Goal: Task Accomplishment & Management: Manage account settings

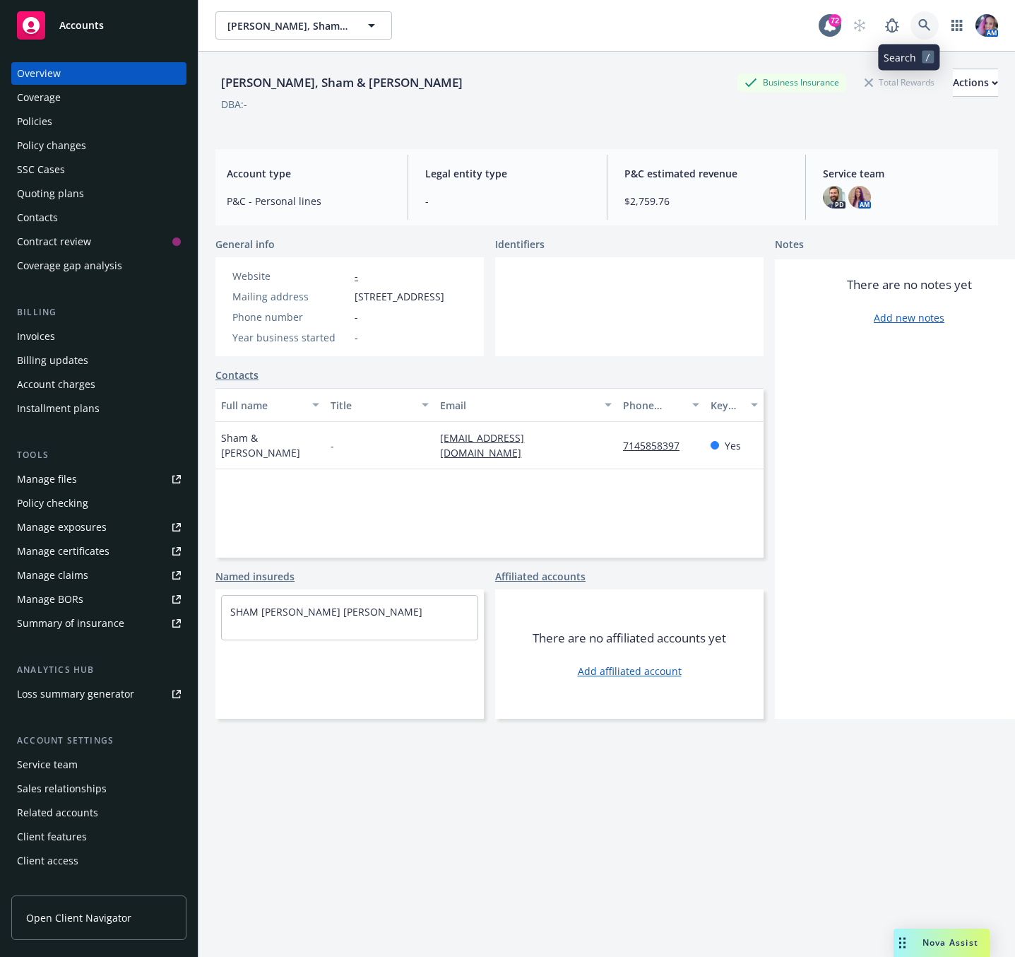
drag, startPoint x: 0, startPoint y: 0, endPoint x: 901, endPoint y: 30, distance: 901.3
click at [911, 30] on link at bounding box center [925, 25] width 28 height 28
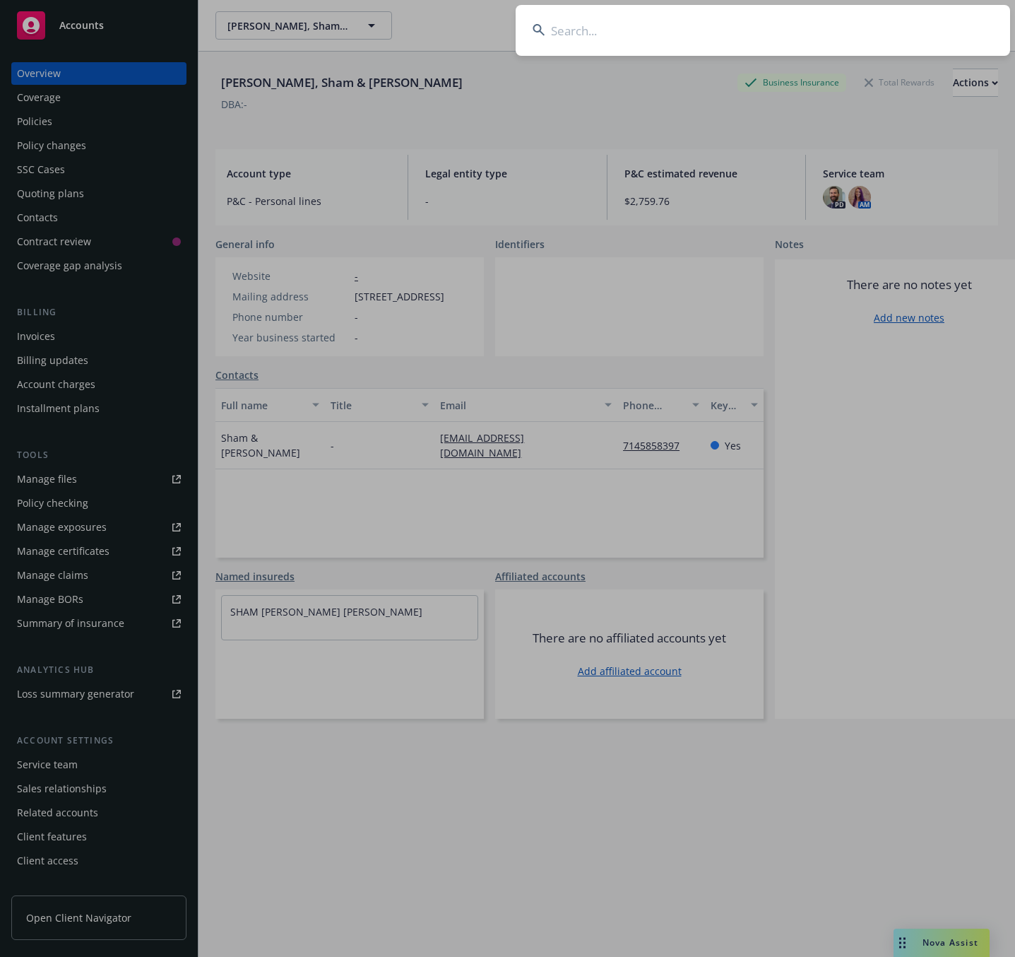
type input "4000619451"
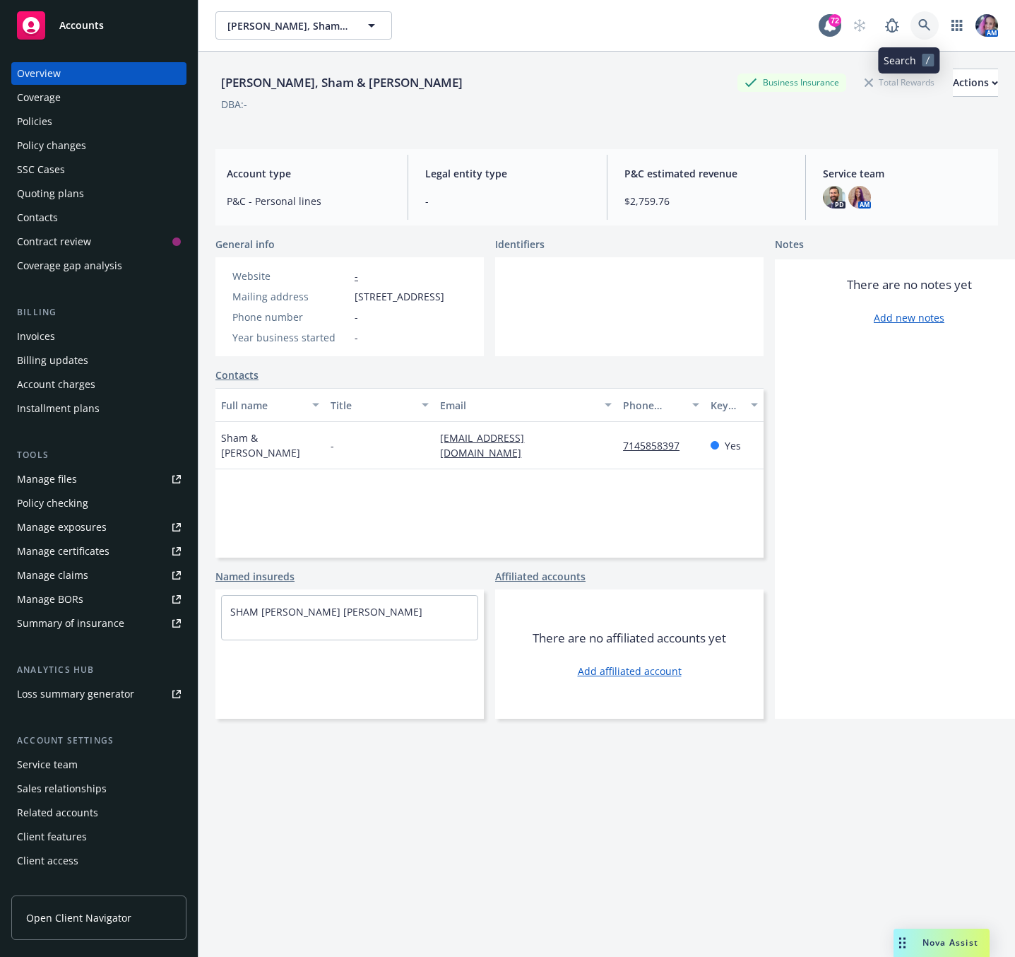
click at [911, 32] on link at bounding box center [925, 25] width 28 height 28
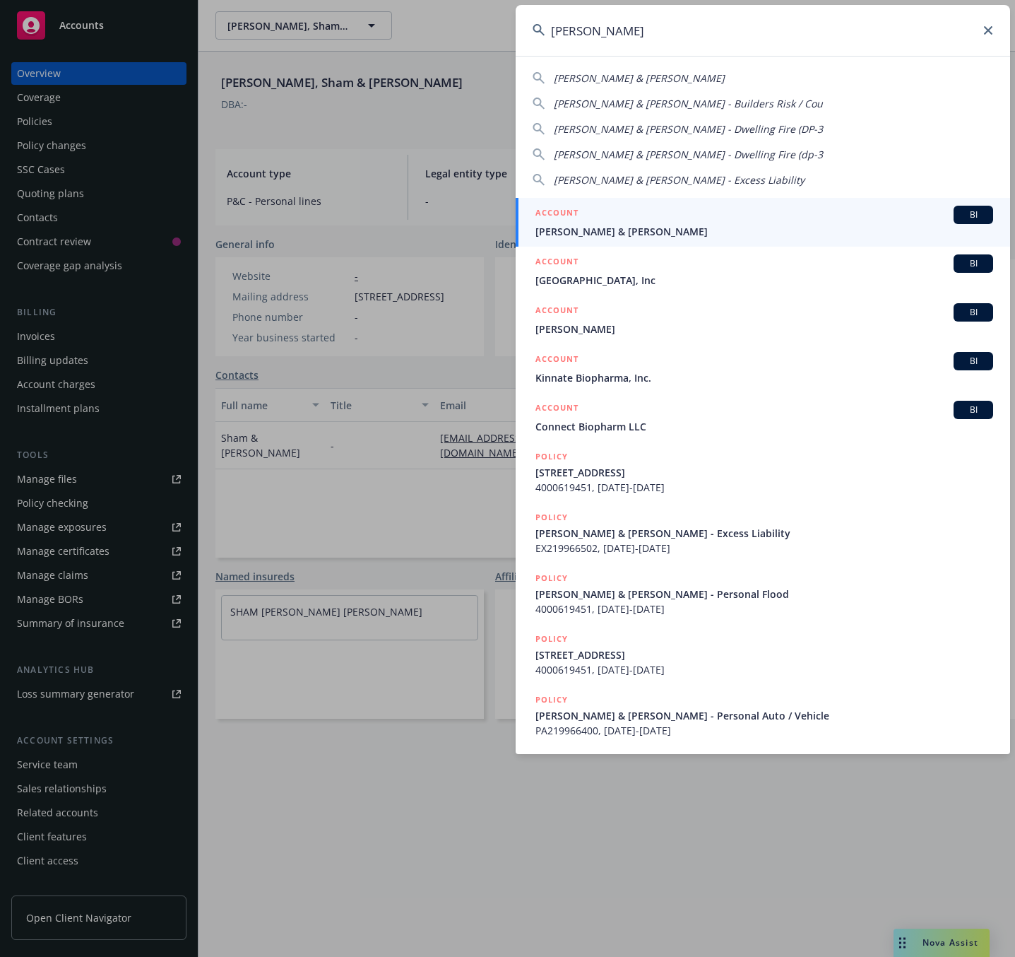
type input "[PERSON_NAME]"
click at [553, 225] on span "[PERSON_NAME] & [PERSON_NAME]" at bounding box center [765, 231] width 458 height 15
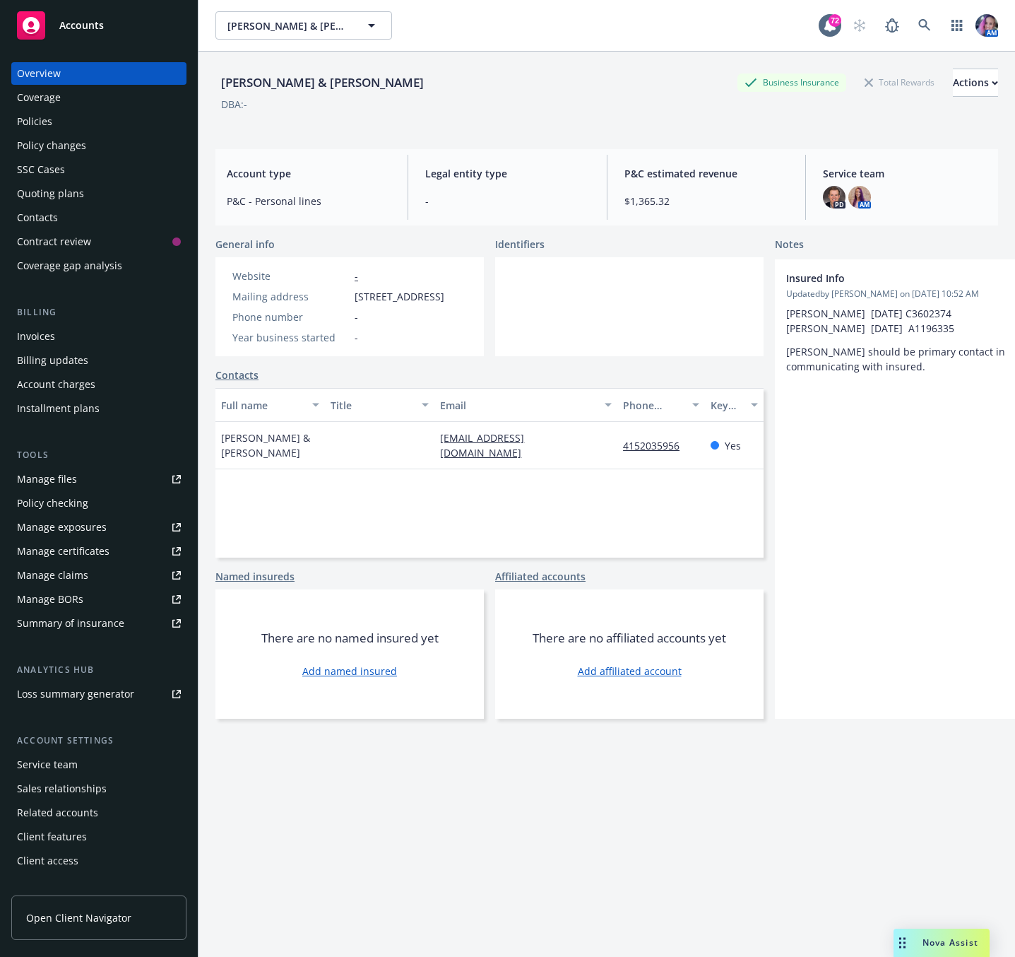
click at [25, 111] on div "Policies" at bounding box center [34, 121] width 35 height 23
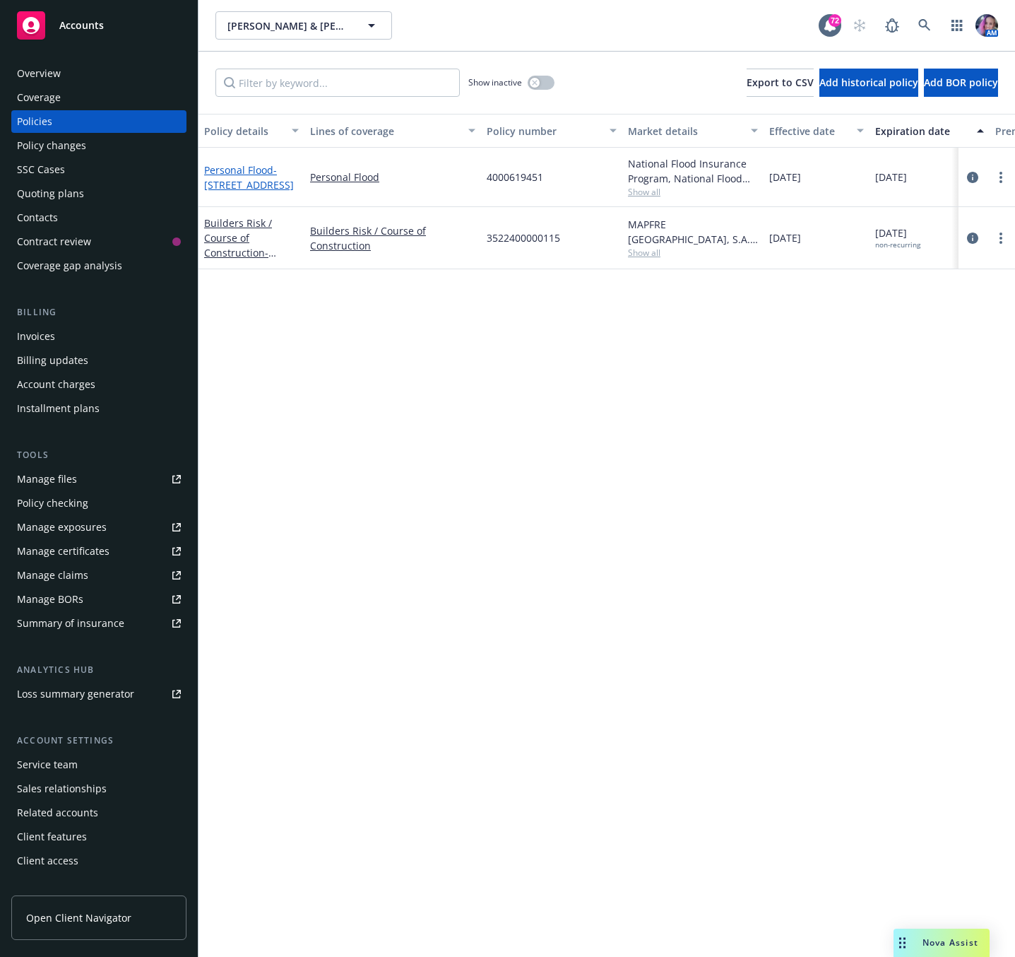
click at [215, 166] on link "Personal Flood - [STREET_ADDRESS]" at bounding box center [249, 177] width 90 height 28
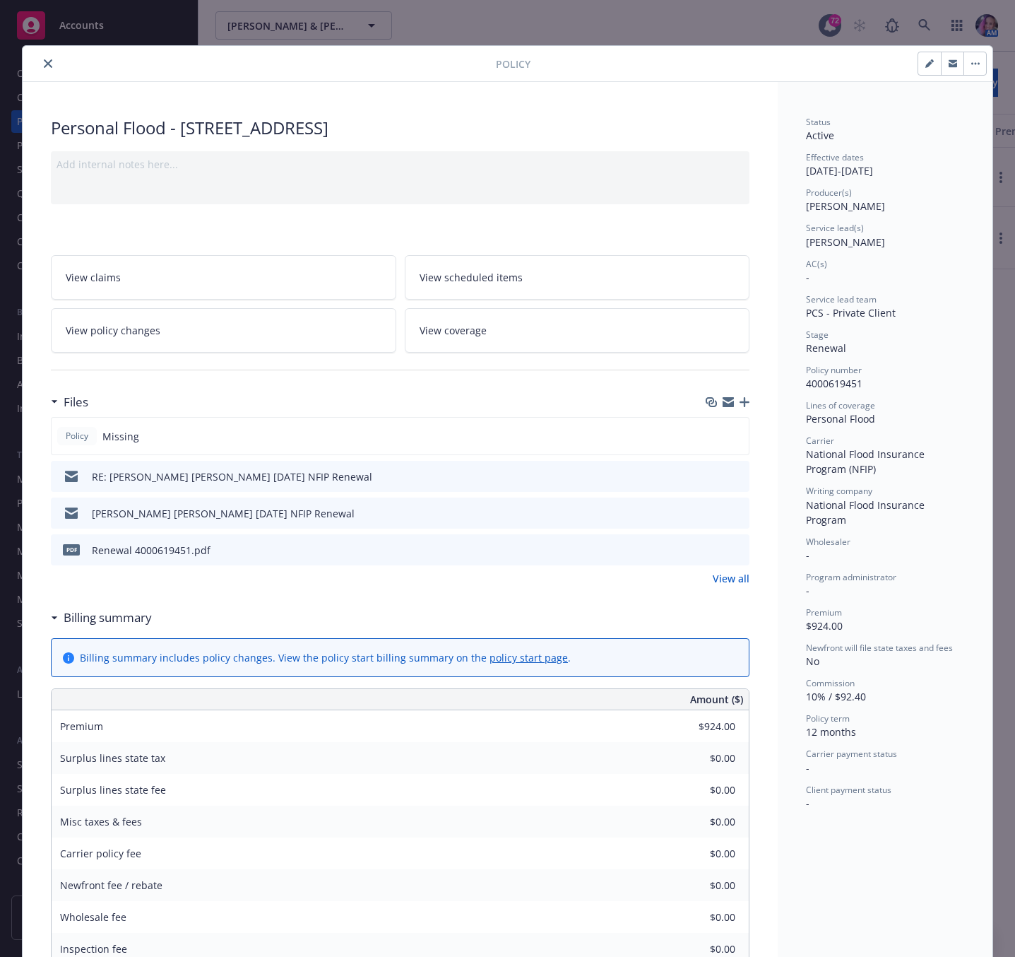
click at [730, 549] on icon "preview file" at bounding box center [736, 549] width 13 height 10
drag, startPoint x: 709, startPoint y: 547, endPoint x: 661, endPoint y: 583, distance: 59.5
click at [707, 547] on icon "download file" at bounding box center [712, 548] width 11 height 11
click at [44, 64] on icon "close" at bounding box center [48, 63] width 8 height 8
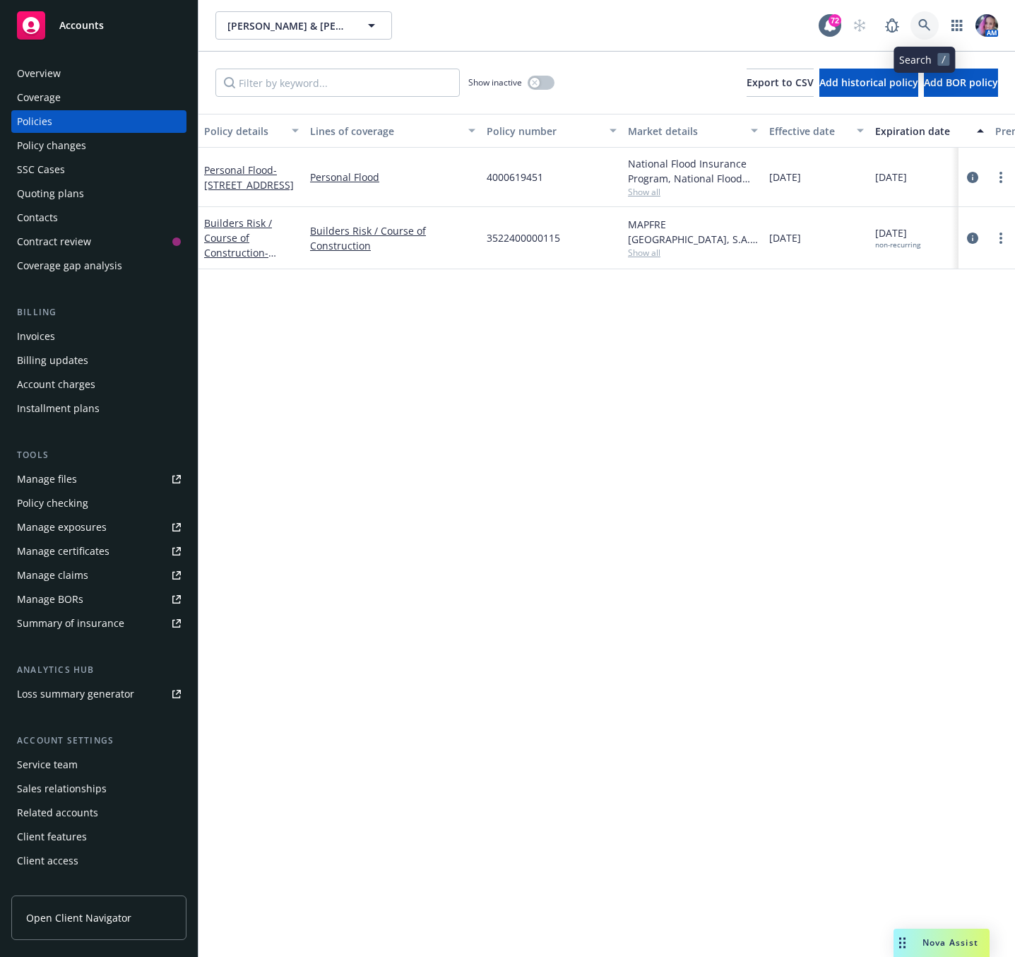
click at [920, 21] on icon at bounding box center [924, 25] width 12 height 12
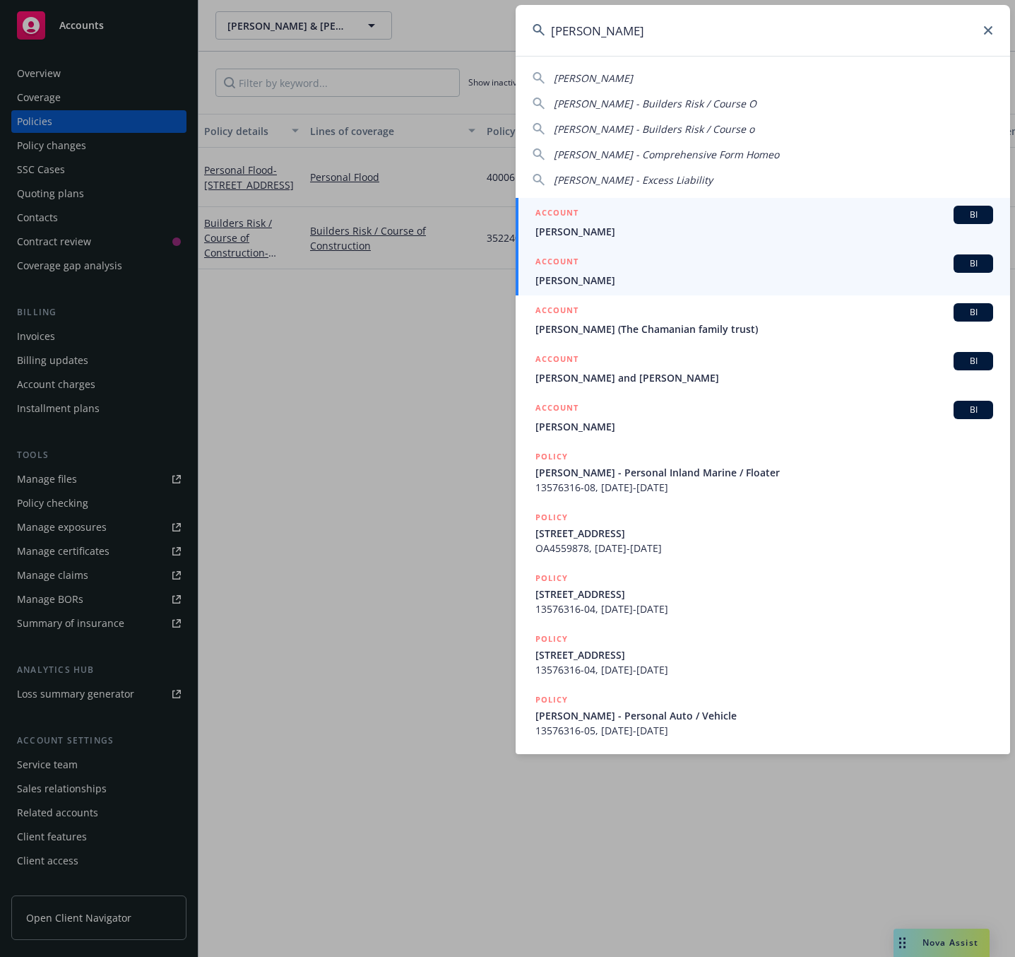
type input "[PERSON_NAME]"
click at [662, 268] on div "ACCOUNT BI" at bounding box center [765, 263] width 458 height 18
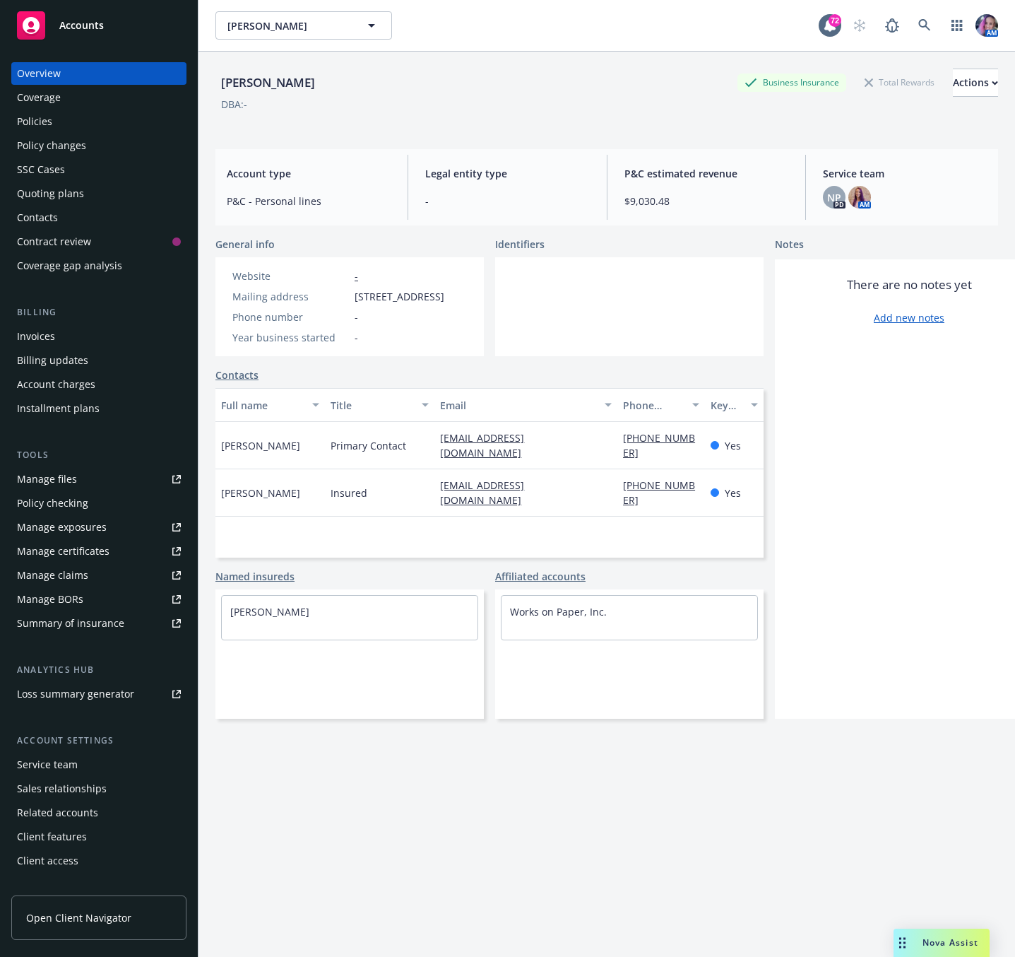
click at [30, 126] on div "Policies" at bounding box center [34, 121] width 35 height 23
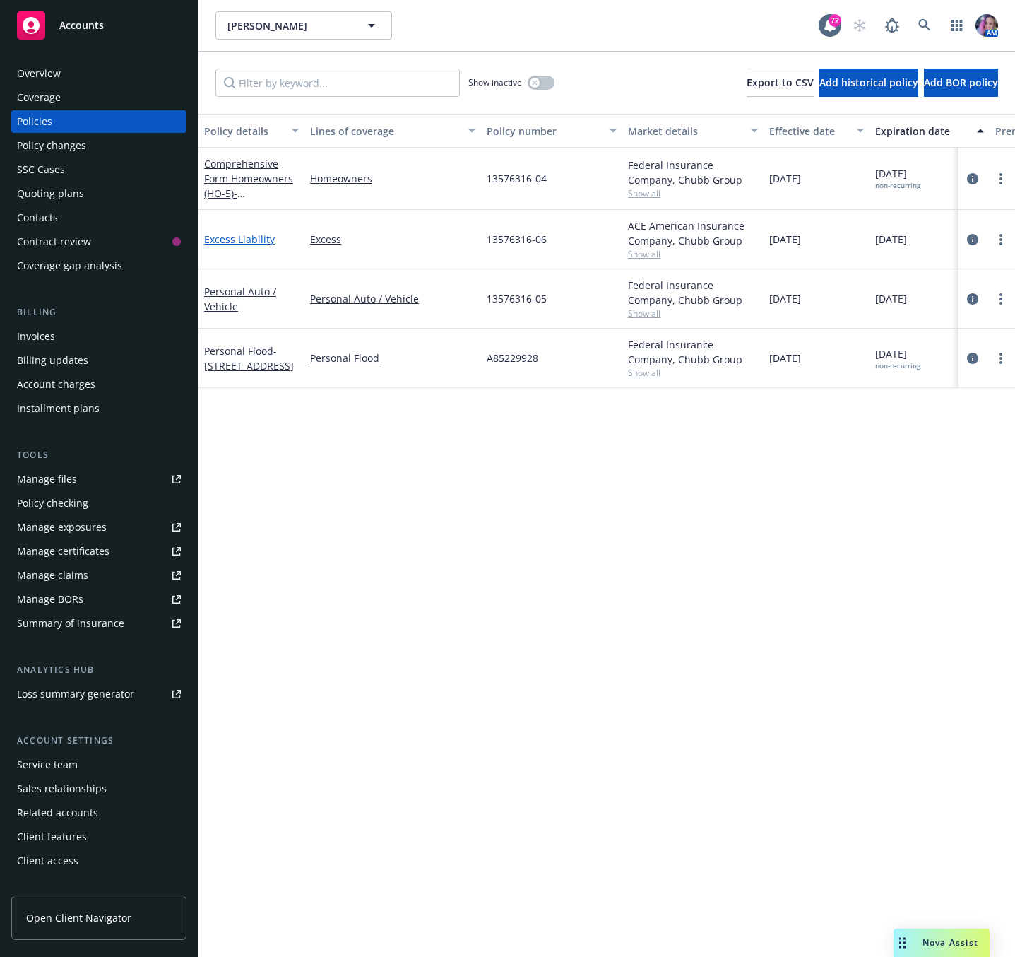
click at [237, 237] on link "Excess Liability" at bounding box center [239, 238] width 71 height 13
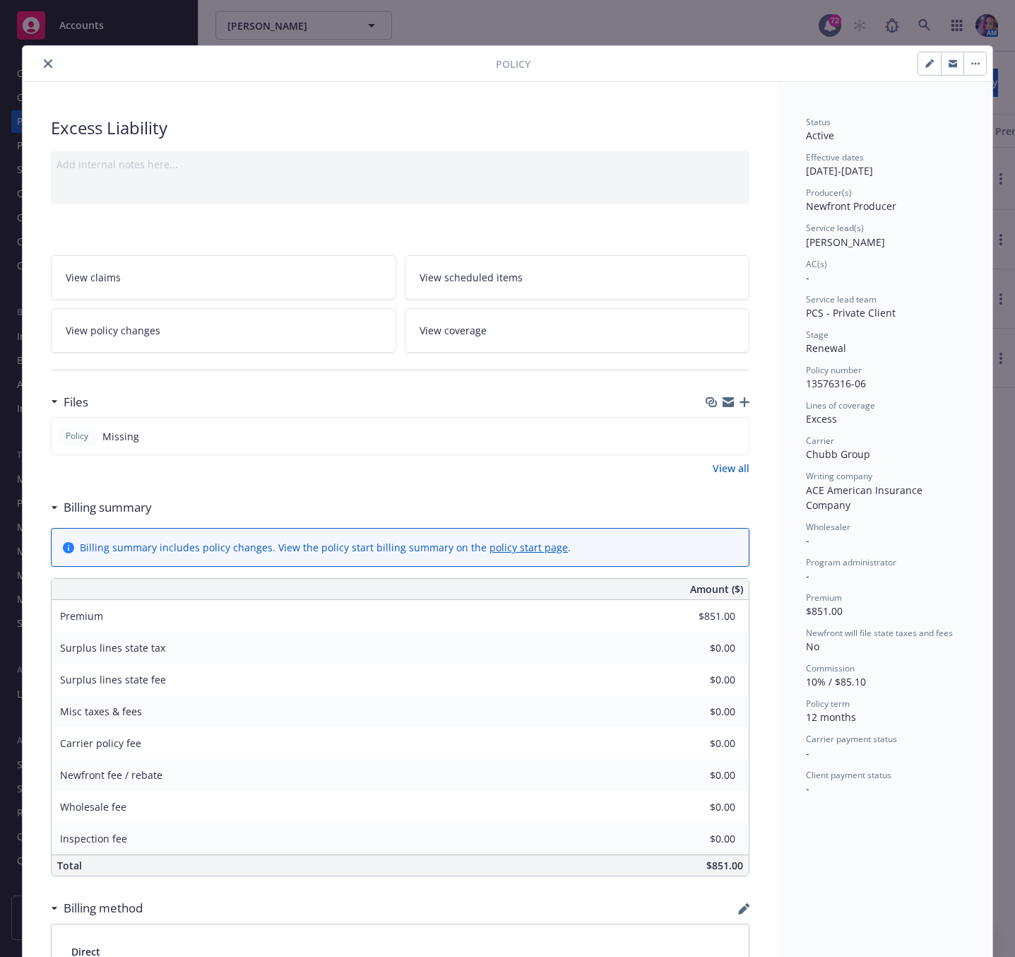
click at [971, 62] on icon "button" at bounding box center [975, 63] width 8 height 3
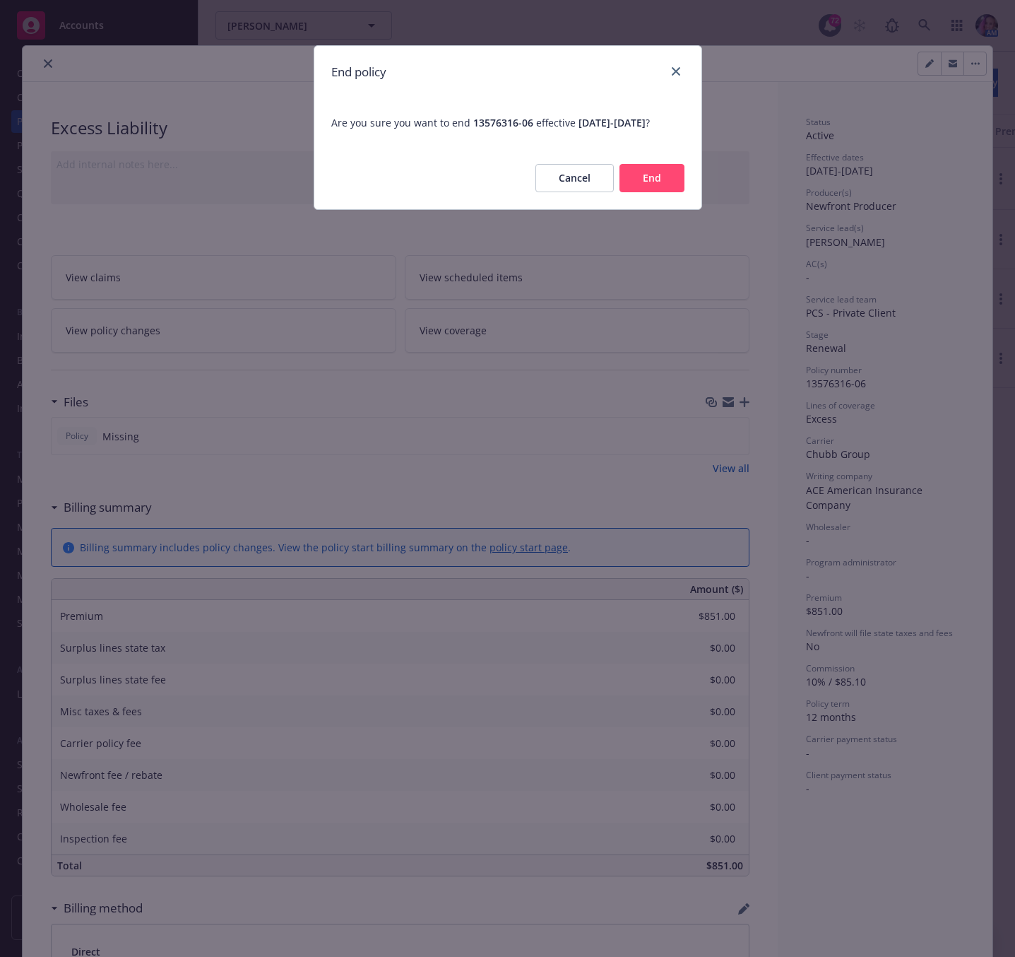
click at [647, 191] on button "End" at bounding box center [652, 178] width 65 height 28
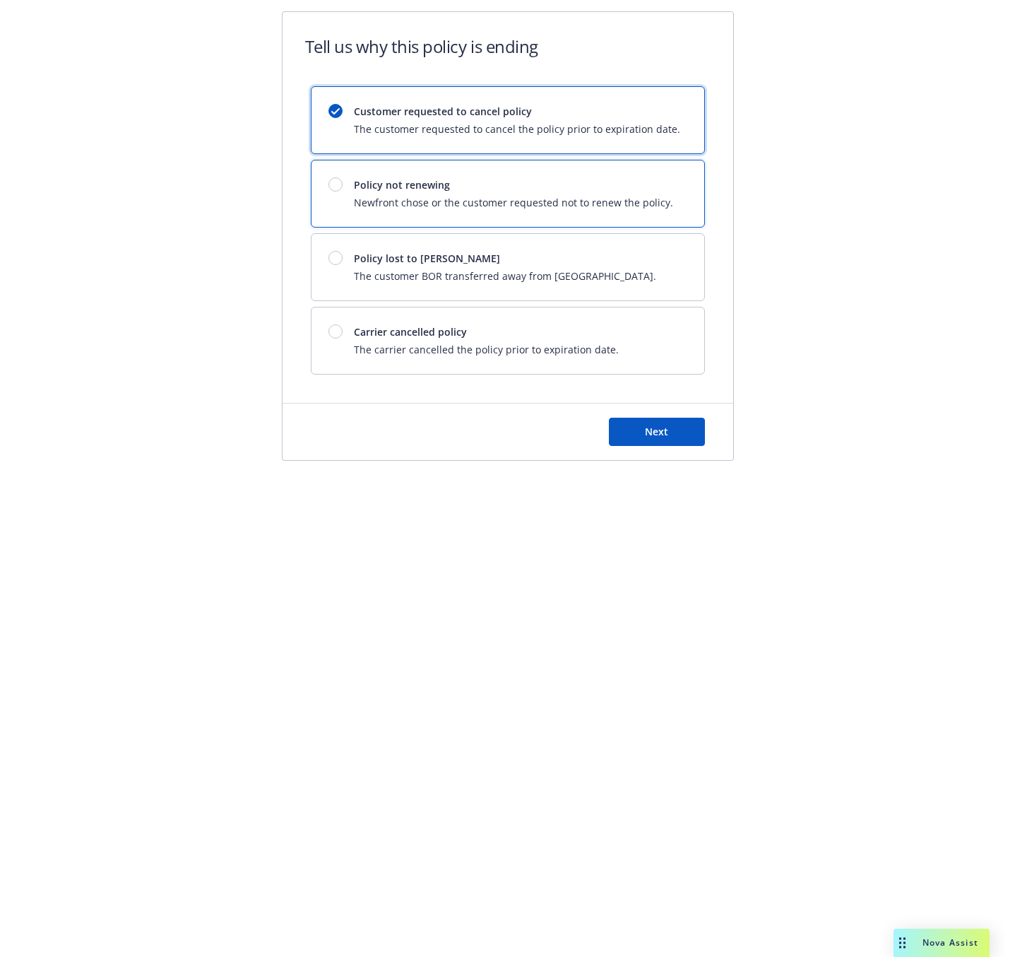
click at [568, 195] on div "Policy not renewing Newfront chose or the customer requested not to renew the p…" at bounding box center [513, 193] width 319 height 32
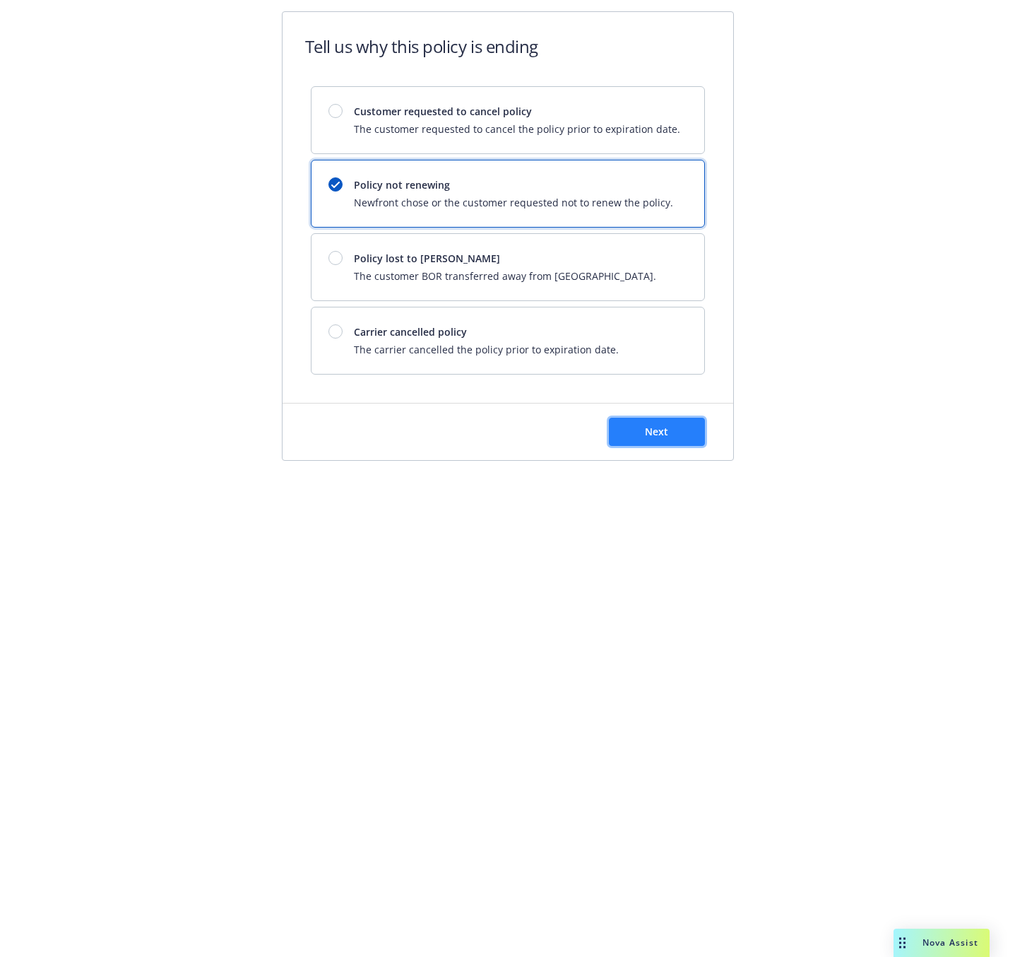
click at [630, 435] on button "Next" at bounding box center [657, 432] width 96 height 28
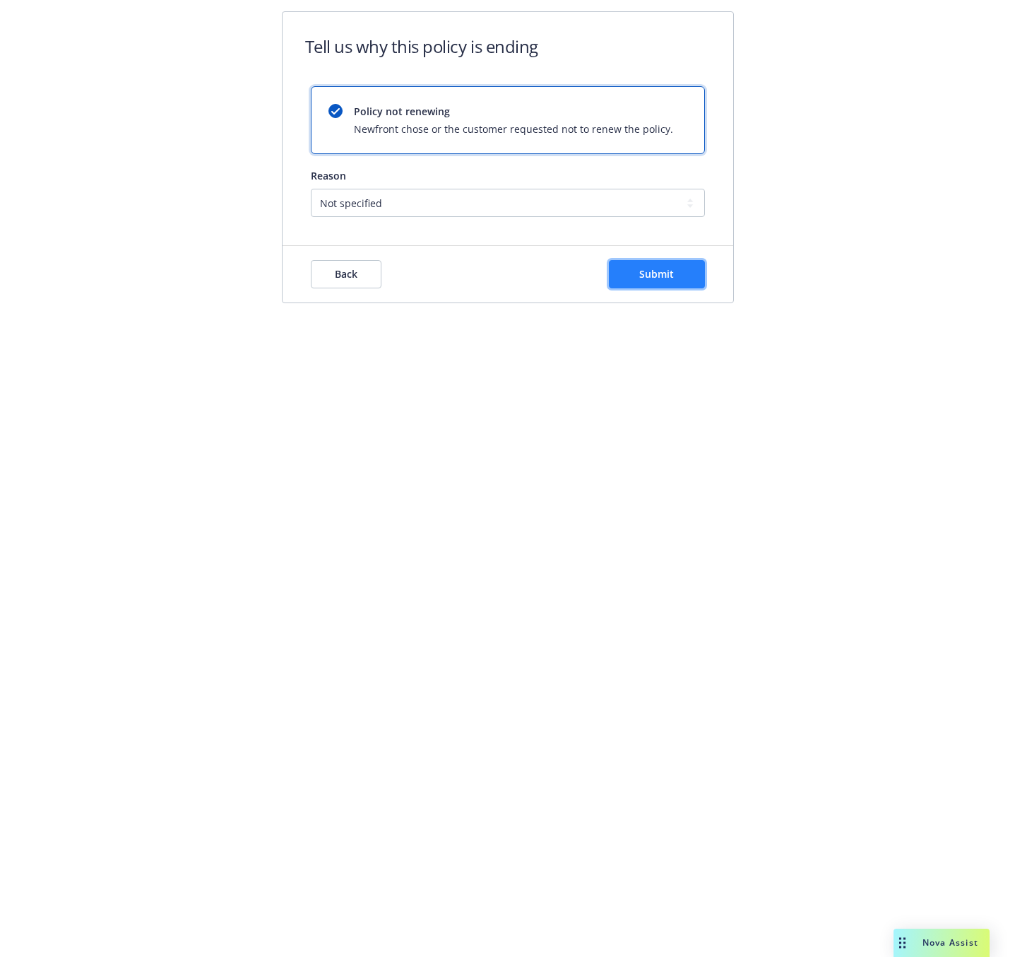
click at [632, 276] on button "Submit" at bounding box center [657, 274] width 96 height 28
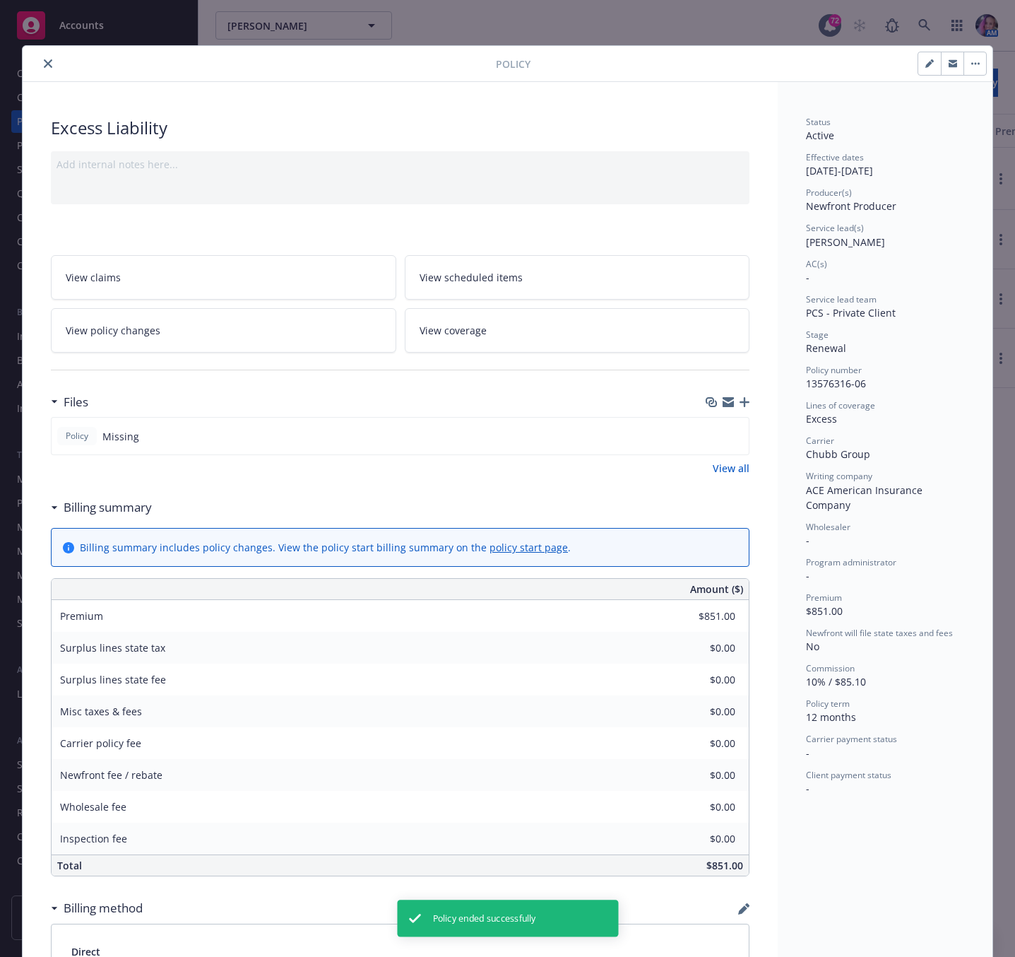
scroll to position [42, 0]
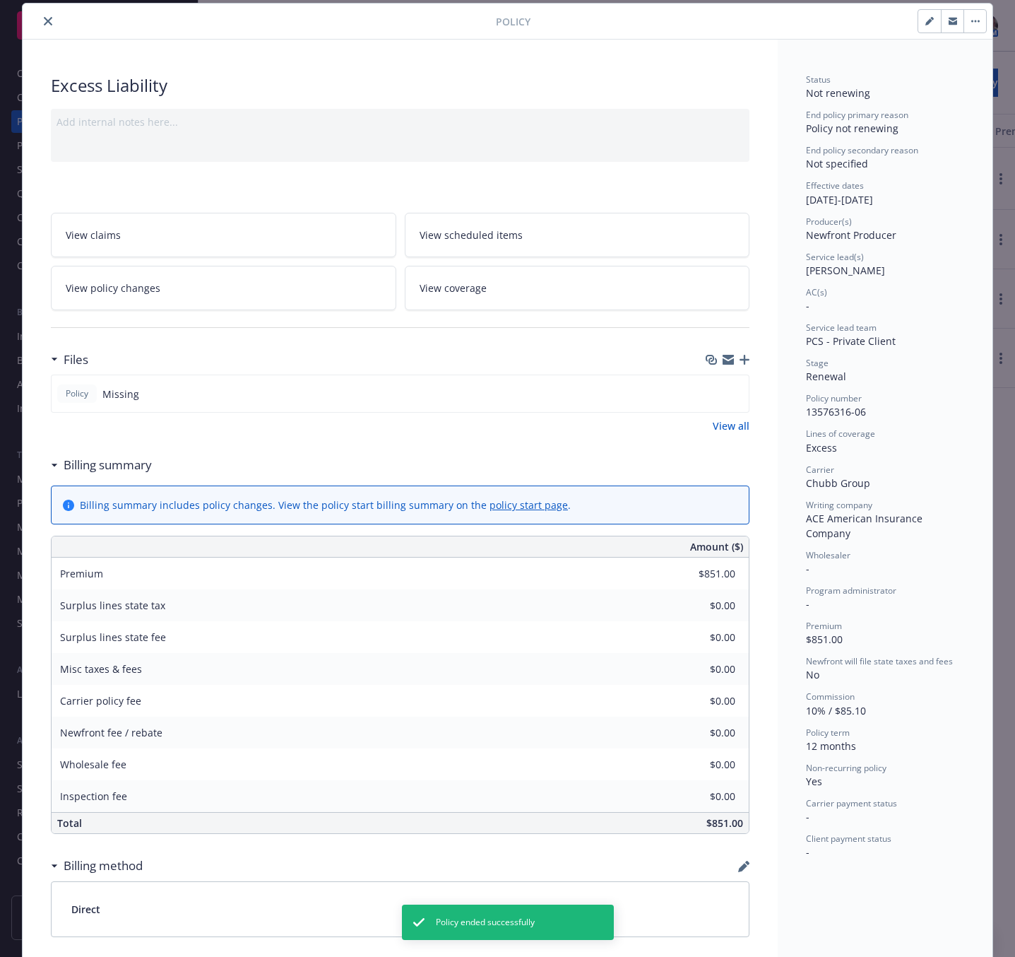
click at [44, 22] on icon "close" at bounding box center [48, 21] width 8 height 8
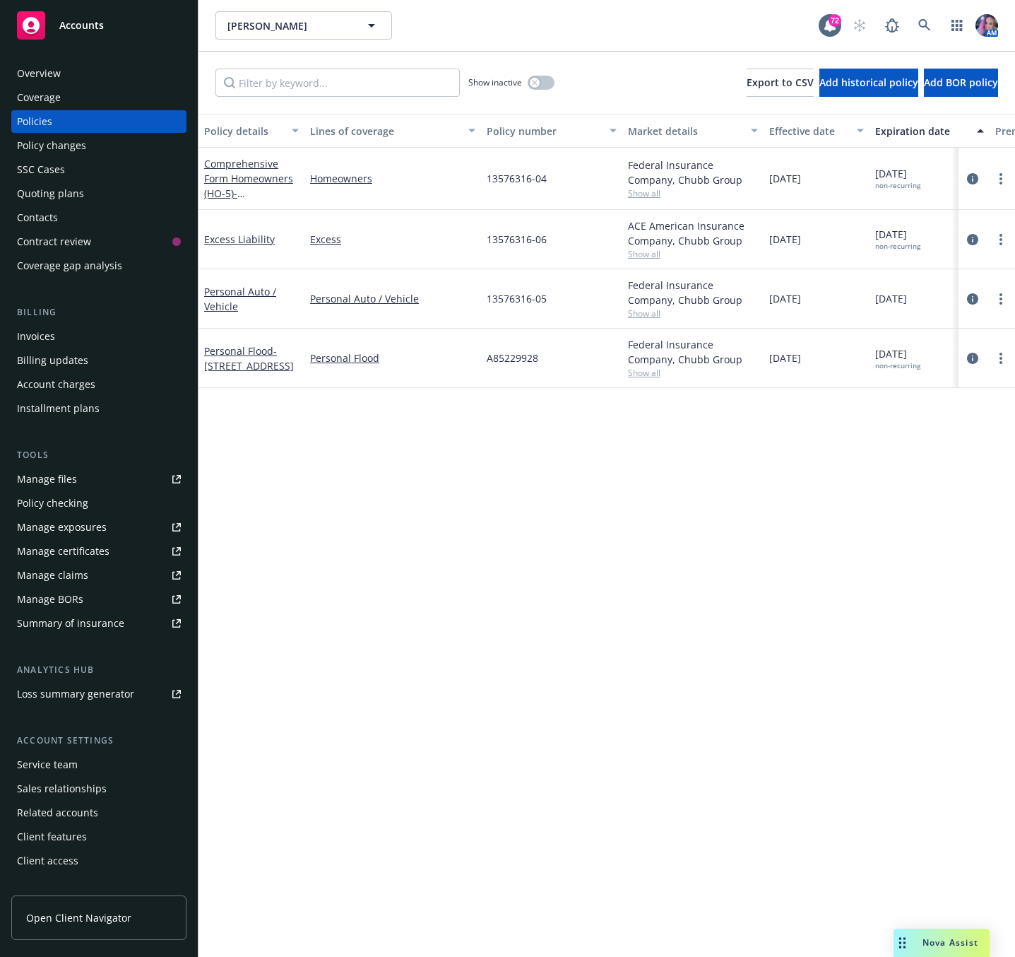
click at [85, 189] on div "Quoting plans" at bounding box center [99, 193] width 164 height 23
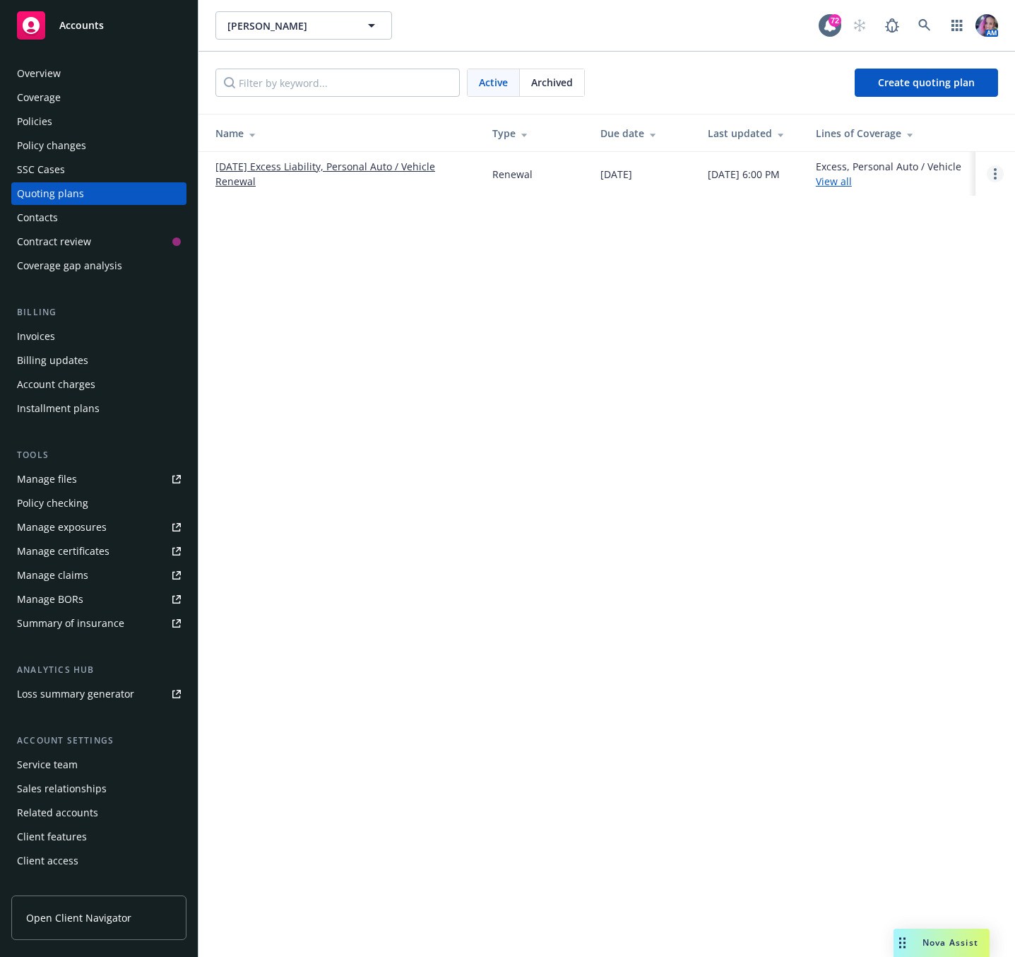
click at [996, 175] on circle "Open options" at bounding box center [995, 173] width 3 height 3
click at [922, 155] on link "Archive" at bounding box center [923, 164] width 124 height 28
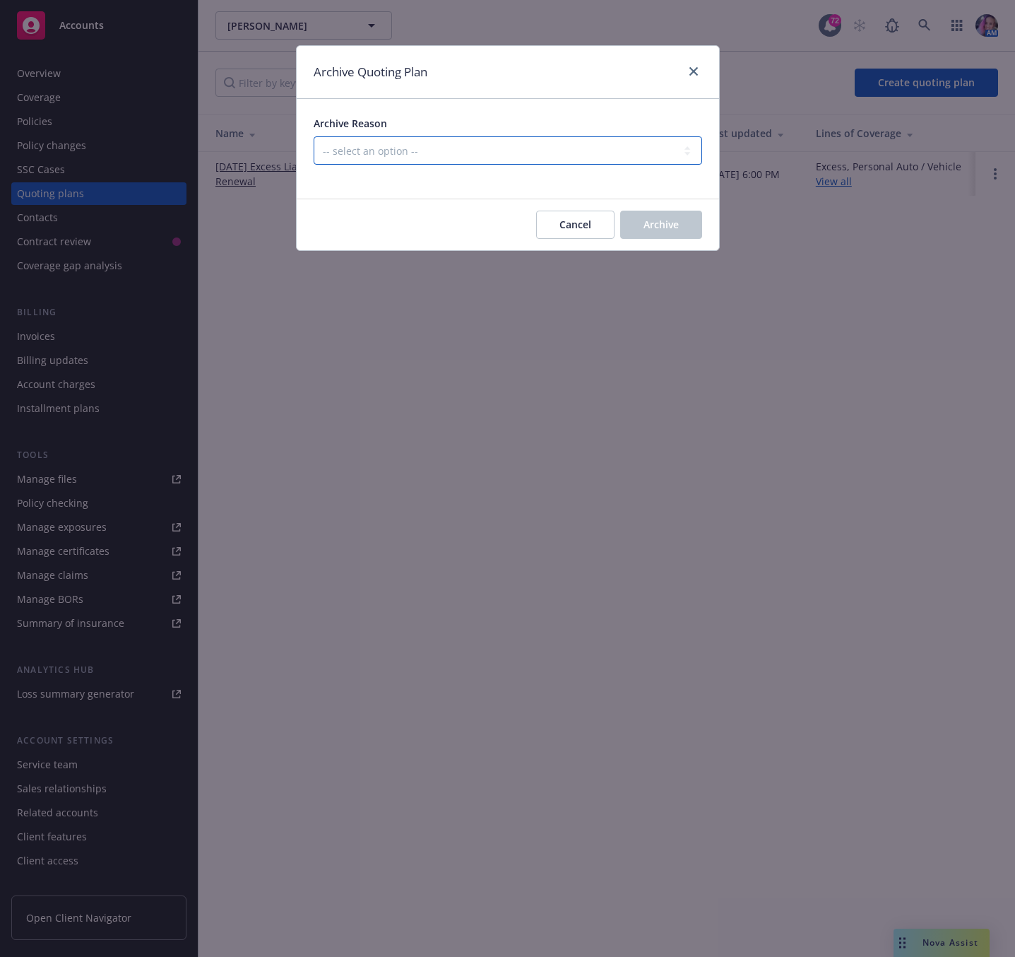
click at [359, 149] on select "-- select an option -- All policies in this renewal plan are auto-renewed Creat…" at bounding box center [508, 150] width 389 height 28
select select "ARCHIVED_RENEWAL_POLICY_AUTO_RENEWED"
click at [314, 137] on select "-- select an option -- All policies in this renewal plan are auto-renewed Creat…" at bounding box center [508, 150] width 389 height 28
click at [649, 233] on button "Archive" at bounding box center [661, 225] width 82 height 28
